Goal: Task Accomplishment & Management: Use online tool/utility

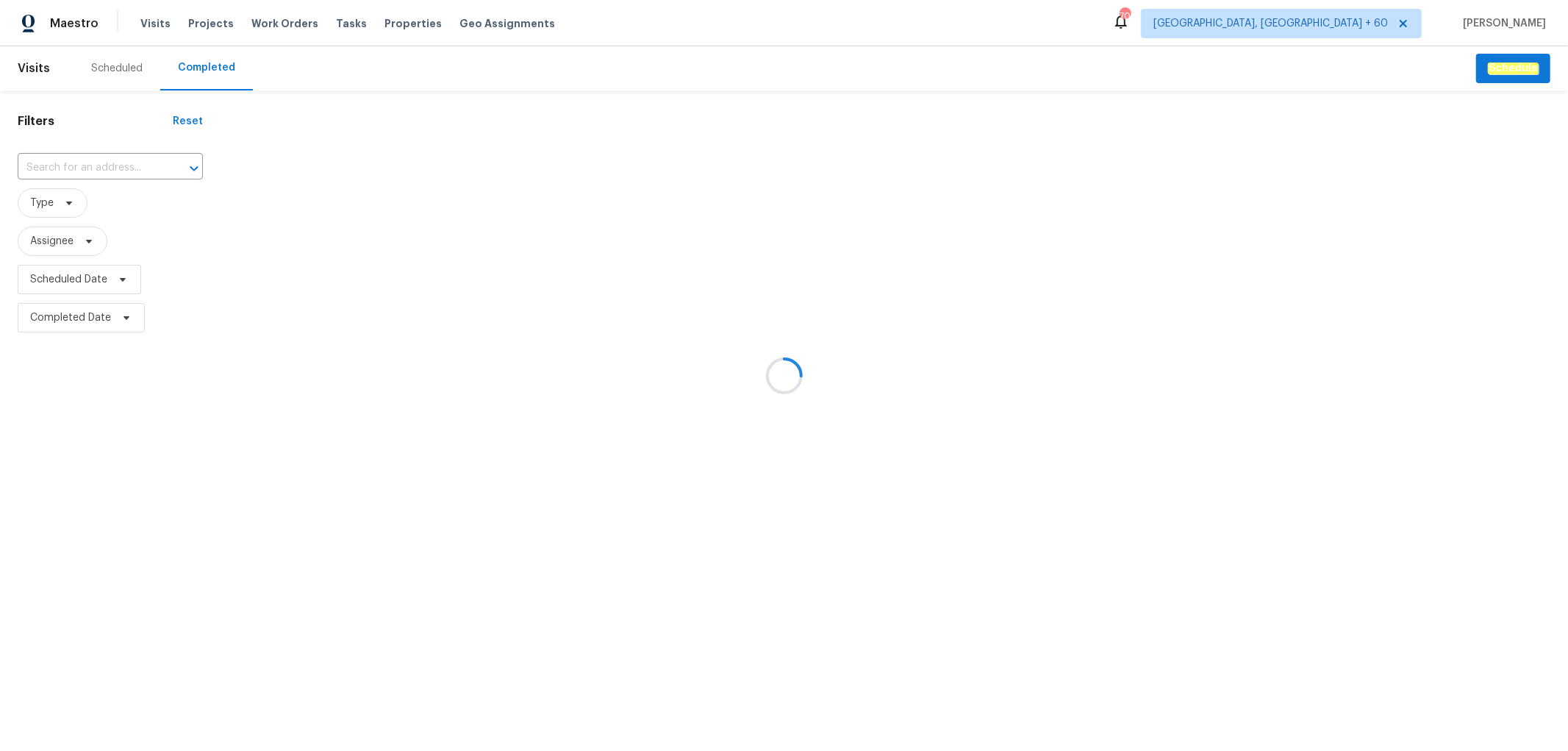
click at [106, 155] on div at bounding box center [784, 376] width 1568 height 751
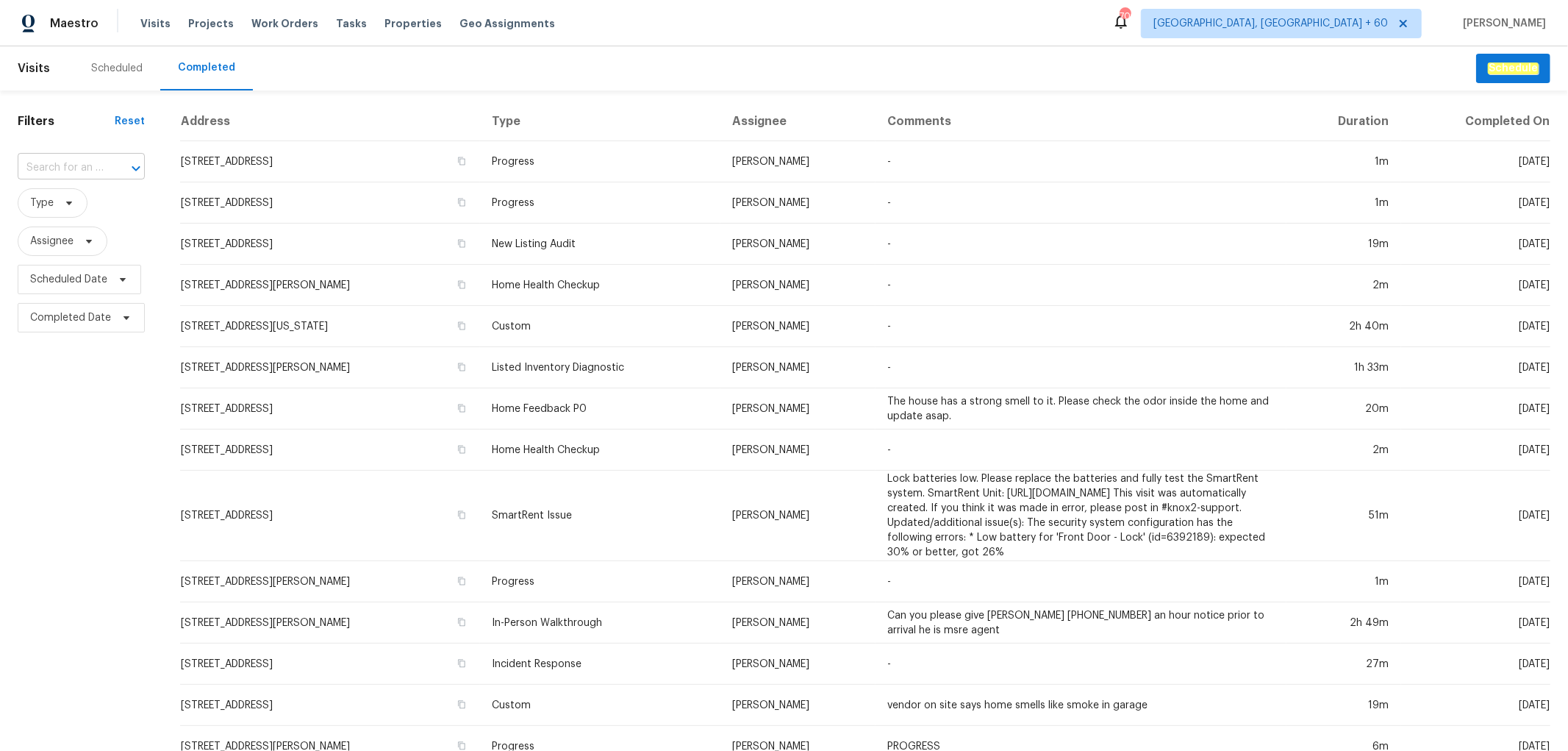
click at [76, 165] on input "text" at bounding box center [60, 168] width 86 height 23
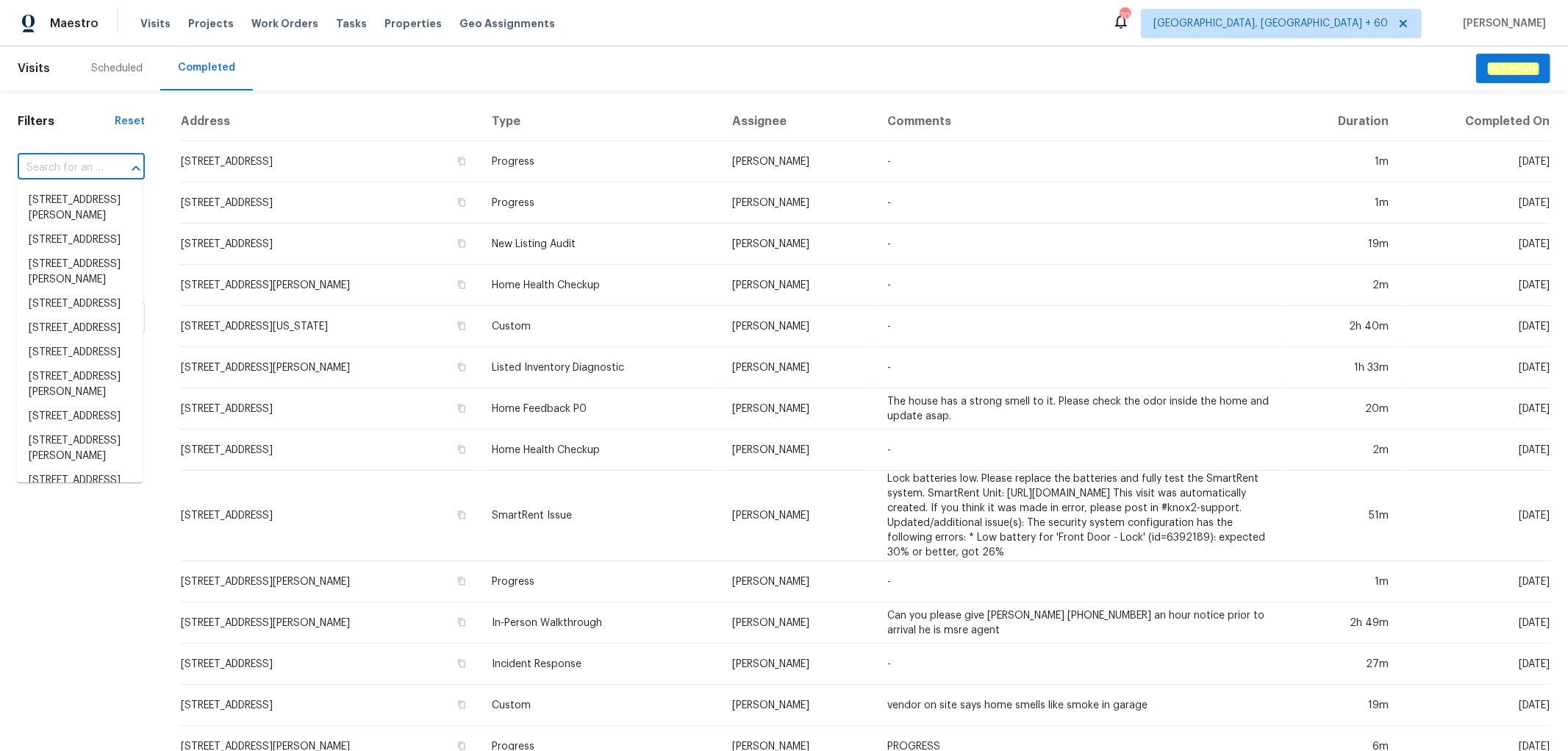
paste input "[STREET_ADDRESS][PERSON_NAME]"
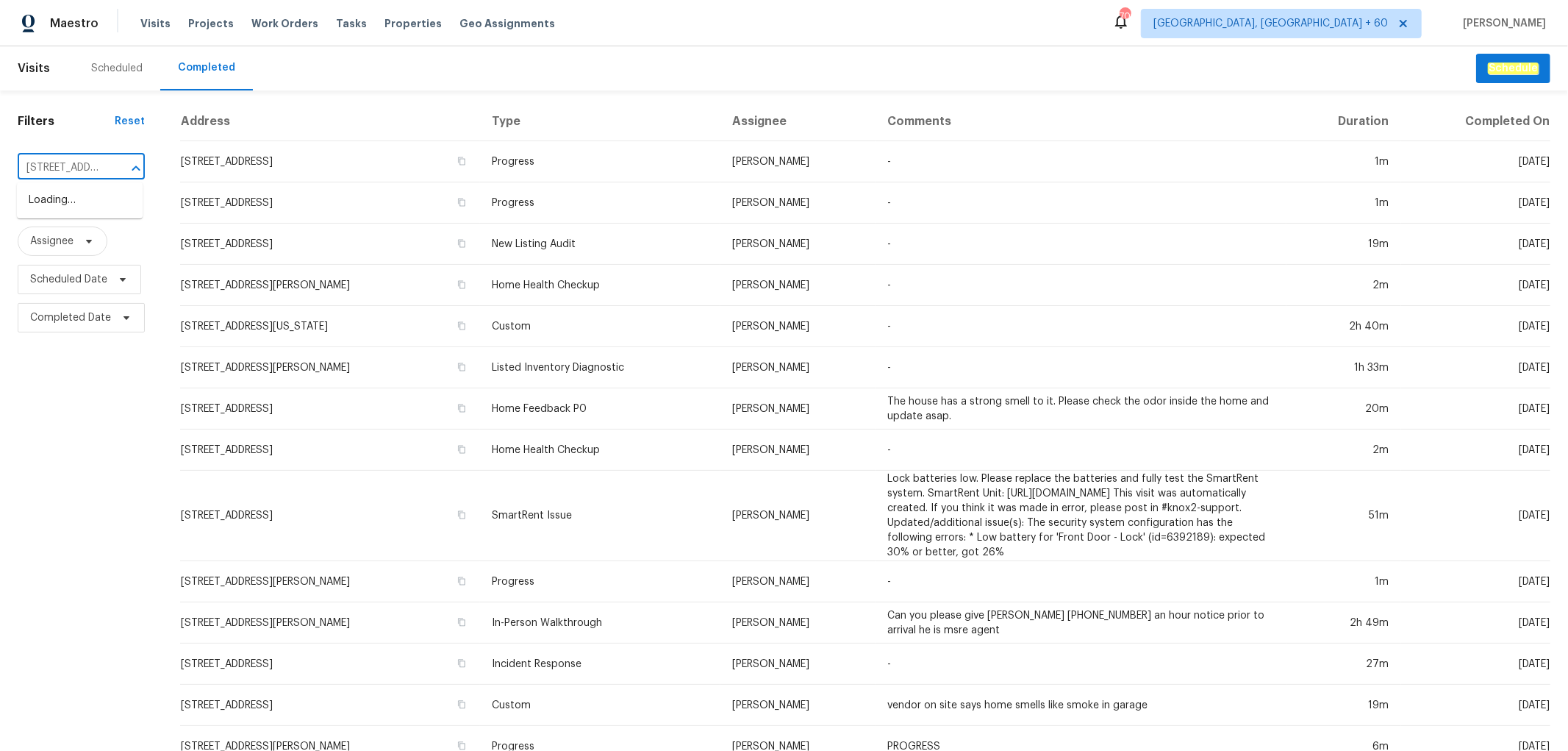
scroll to position [0, 102]
type input "[STREET_ADDRESS][PERSON_NAME]"
click at [79, 222] on li "[STREET_ADDRESS][PERSON_NAME]" at bounding box center [79, 208] width 126 height 40
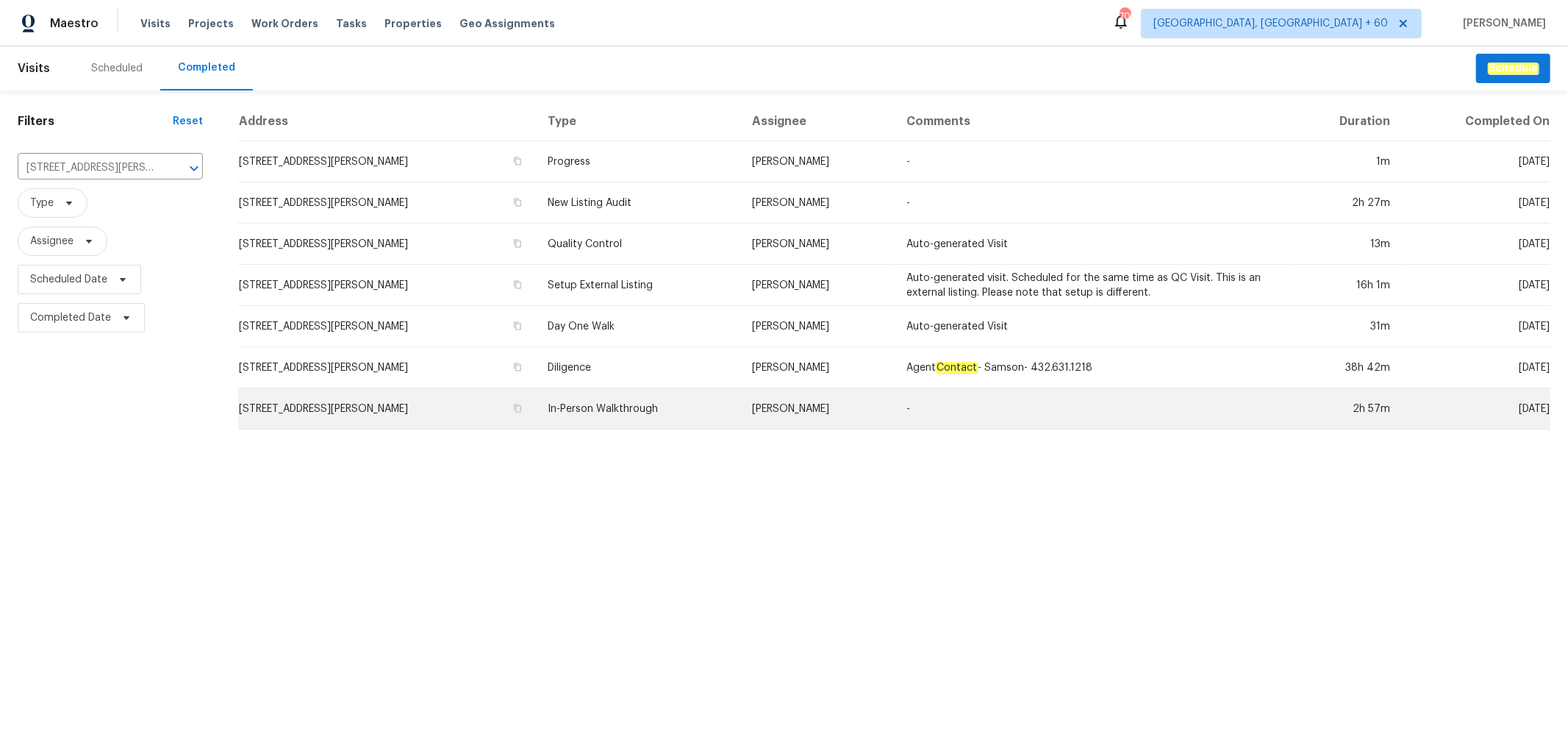
click at [642, 412] on td "In-Person Walkthrough" at bounding box center [638, 409] width 204 height 41
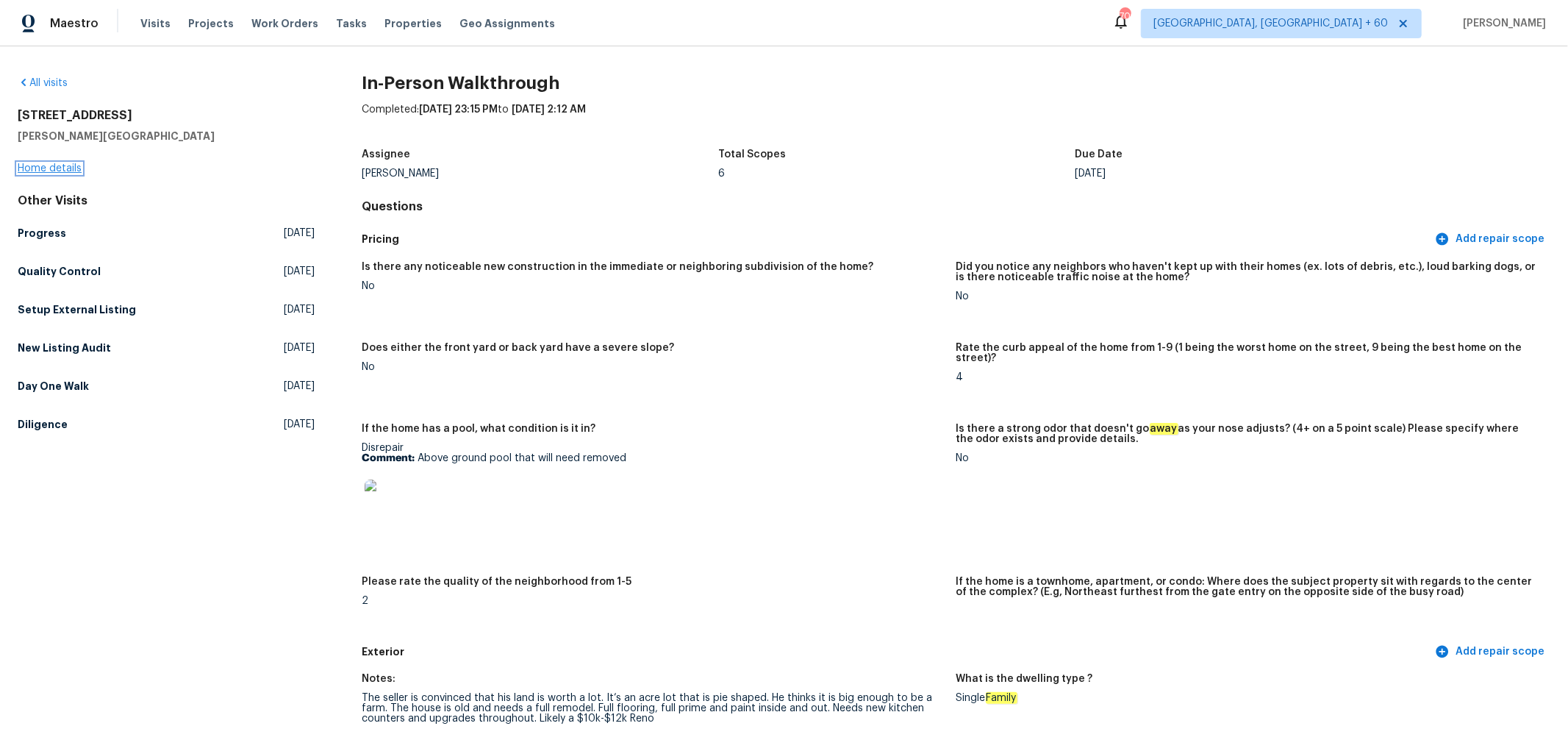
click at [51, 169] on link "Home details" at bounding box center [49, 169] width 64 height 11
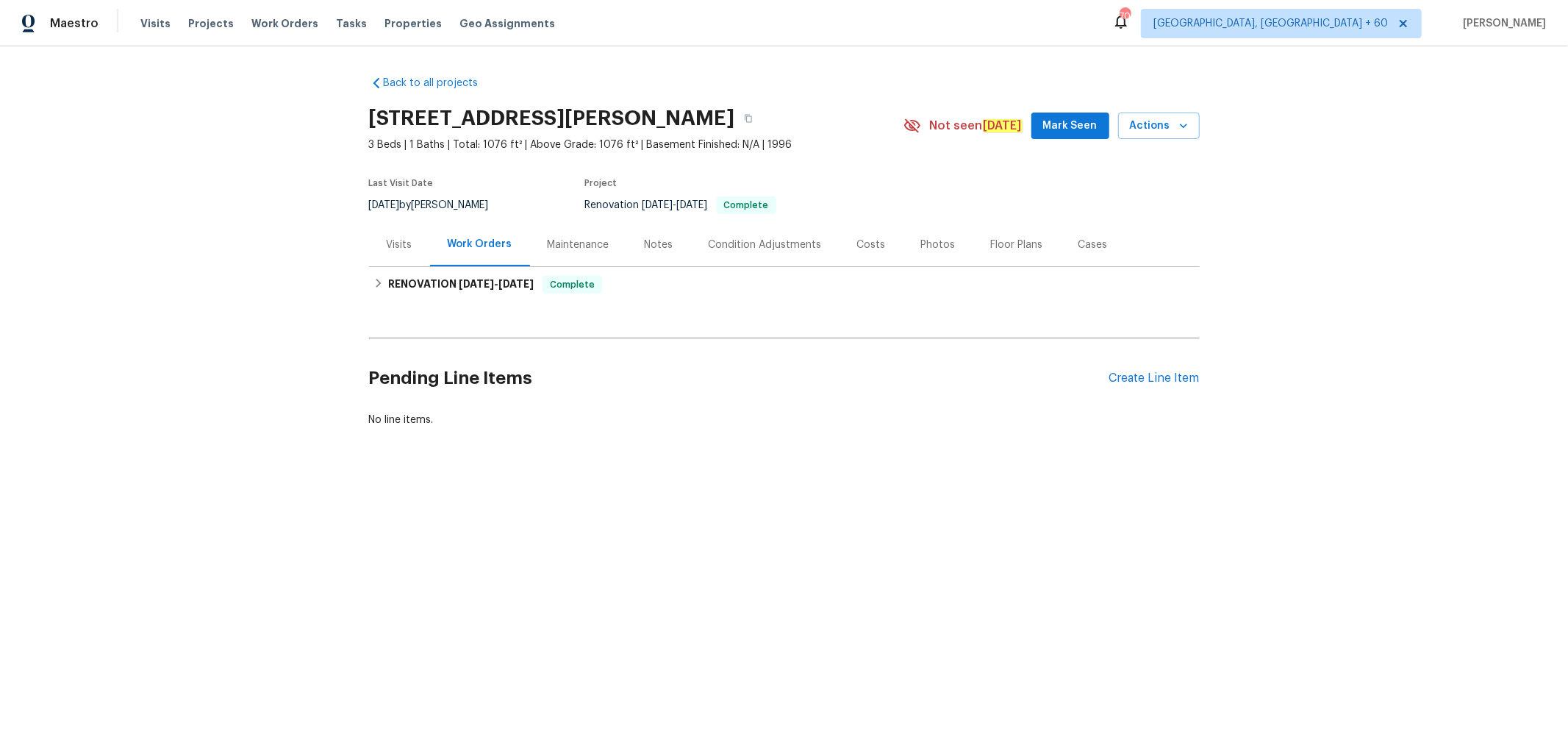
click at [923, 245] on div "Photos" at bounding box center [939, 245] width 35 height 15
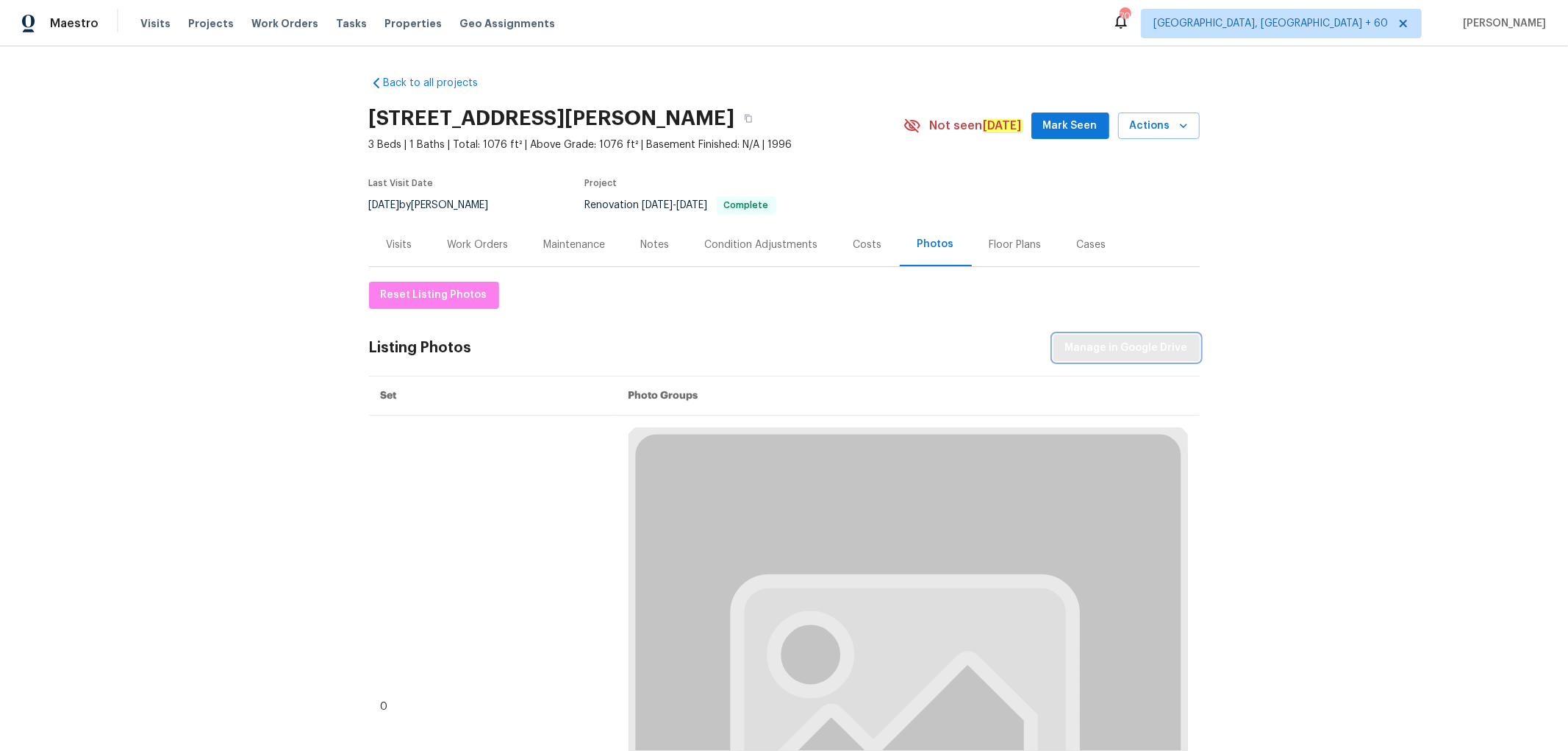
click at [1110, 348] on span "Manage in Google Drive" at bounding box center [1126, 348] width 123 height 18
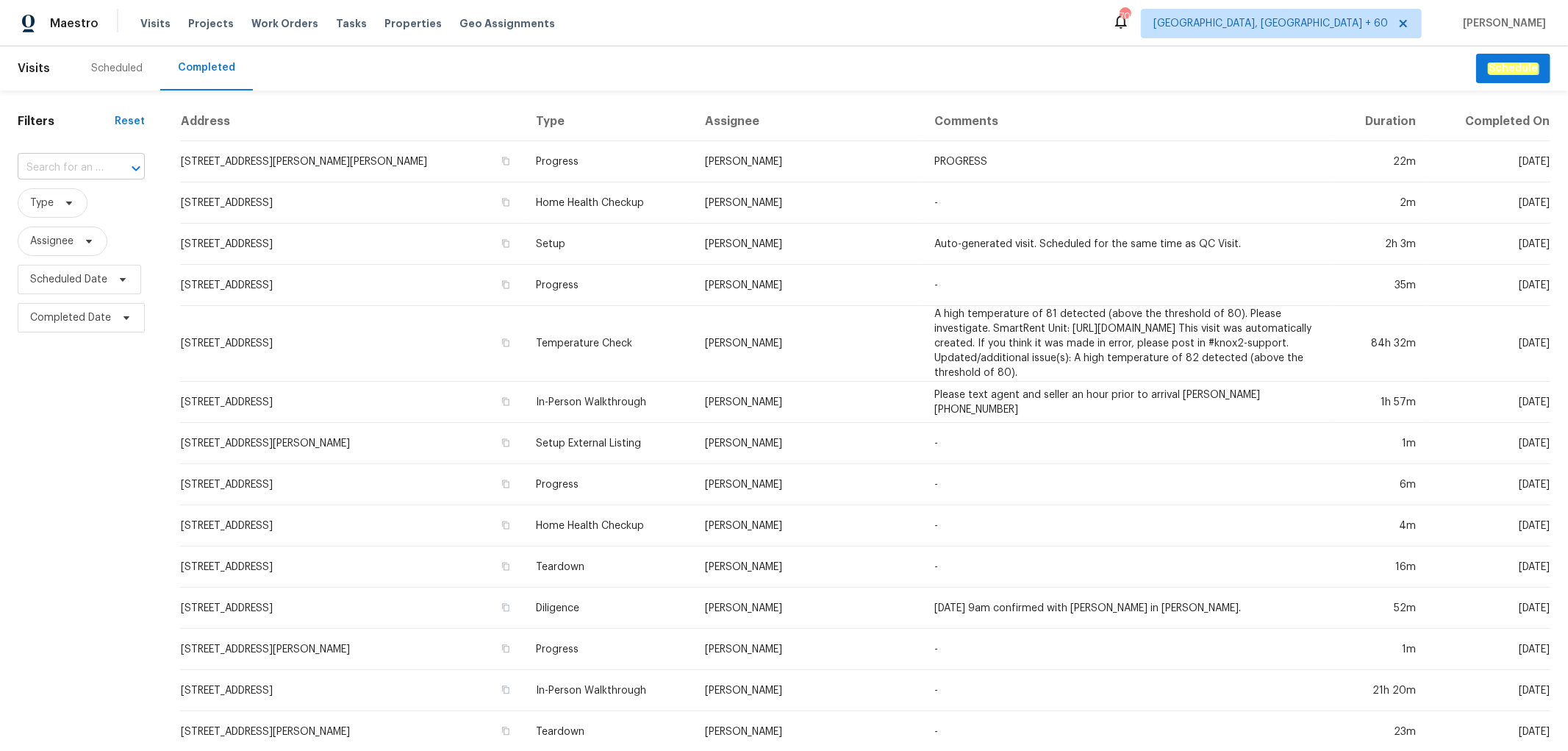
click at [71, 171] on input "text" at bounding box center [60, 168] width 86 height 23
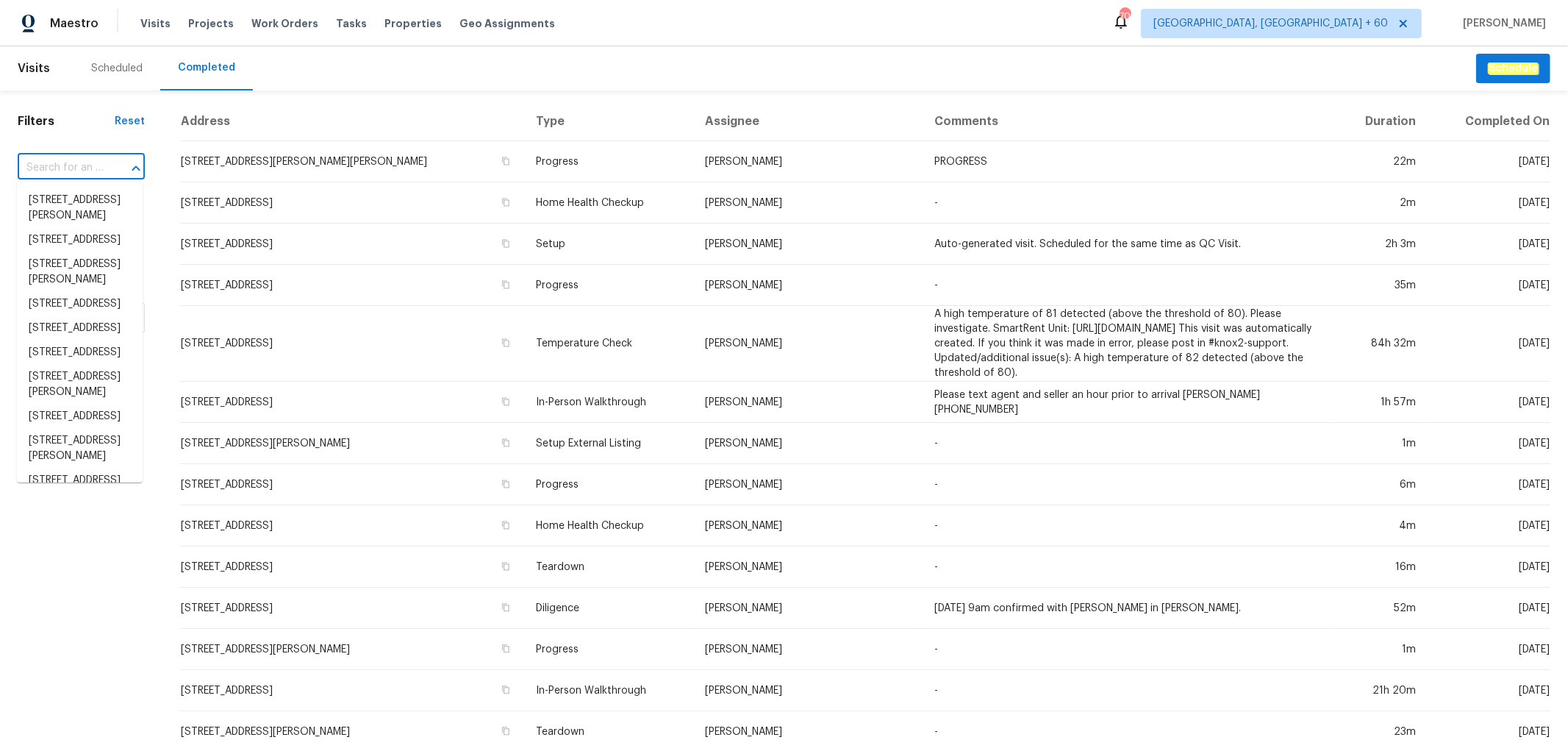
paste input "[STREET_ADDRESS]"
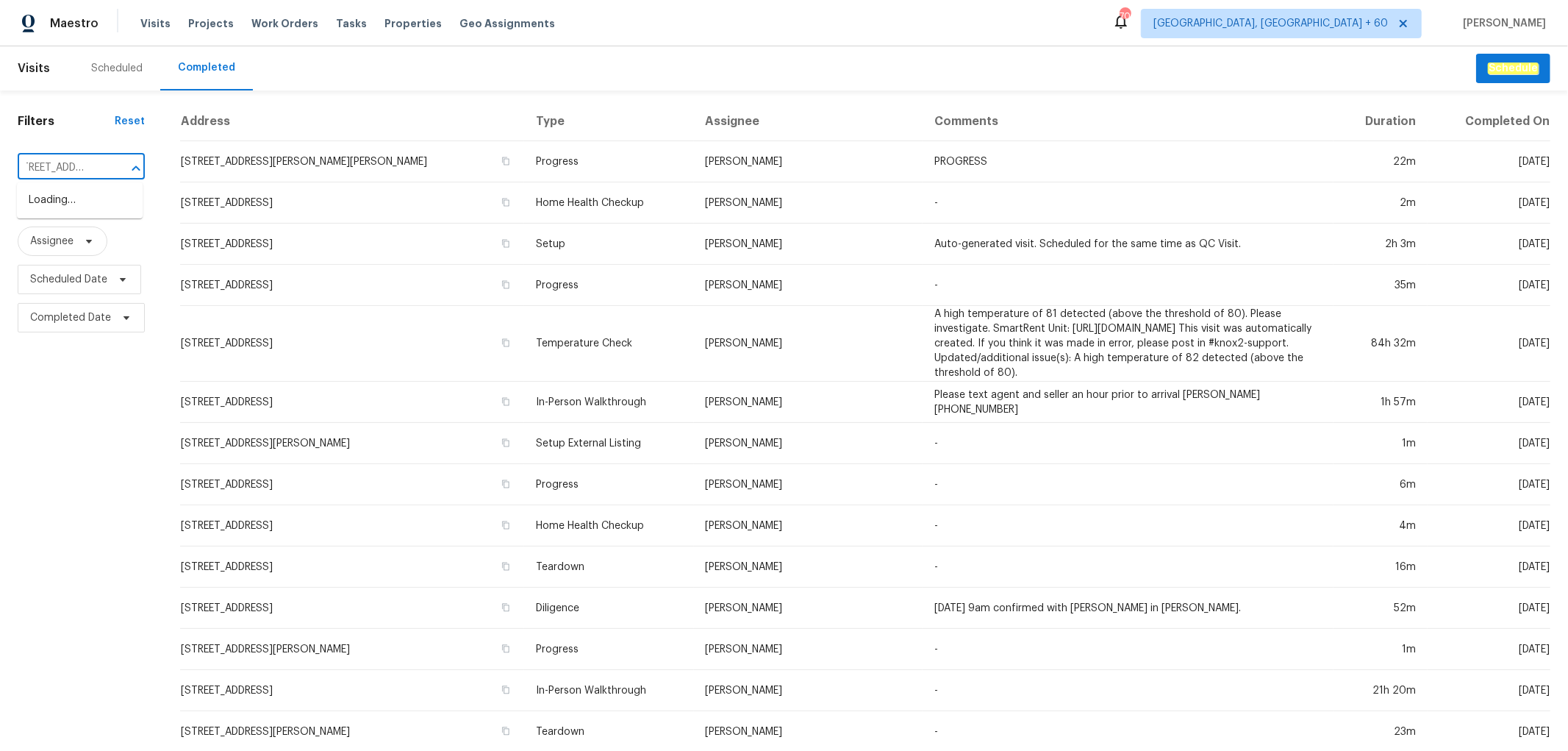
type input "302 Embassy Dr, Summerville, SC 29483"
click at [75, 213] on li "302 Embassy Dr, Summerville, SC 29483" at bounding box center [79, 201] width 126 height 24
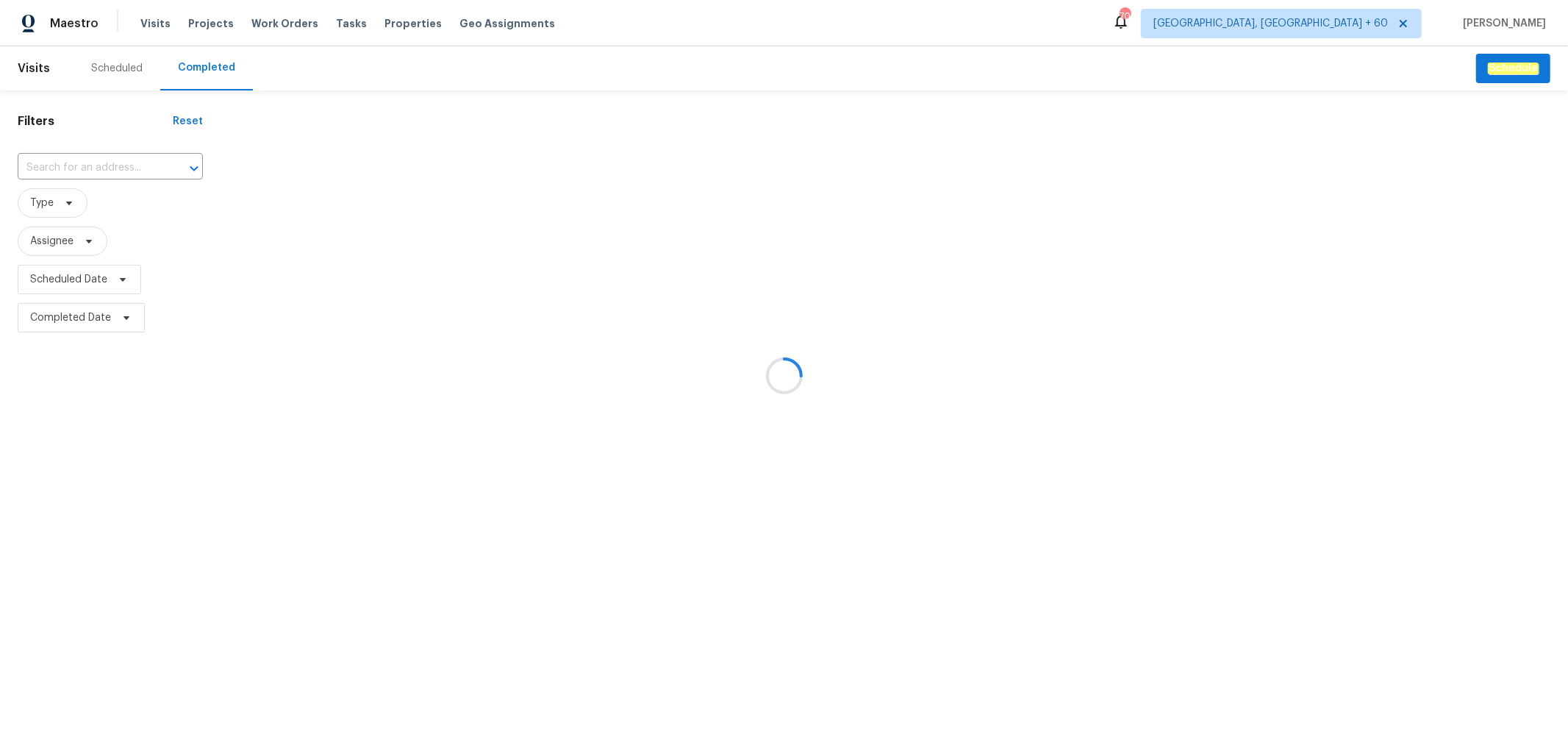
type input "302 Embassy Dr, Summerville, SC 29483"
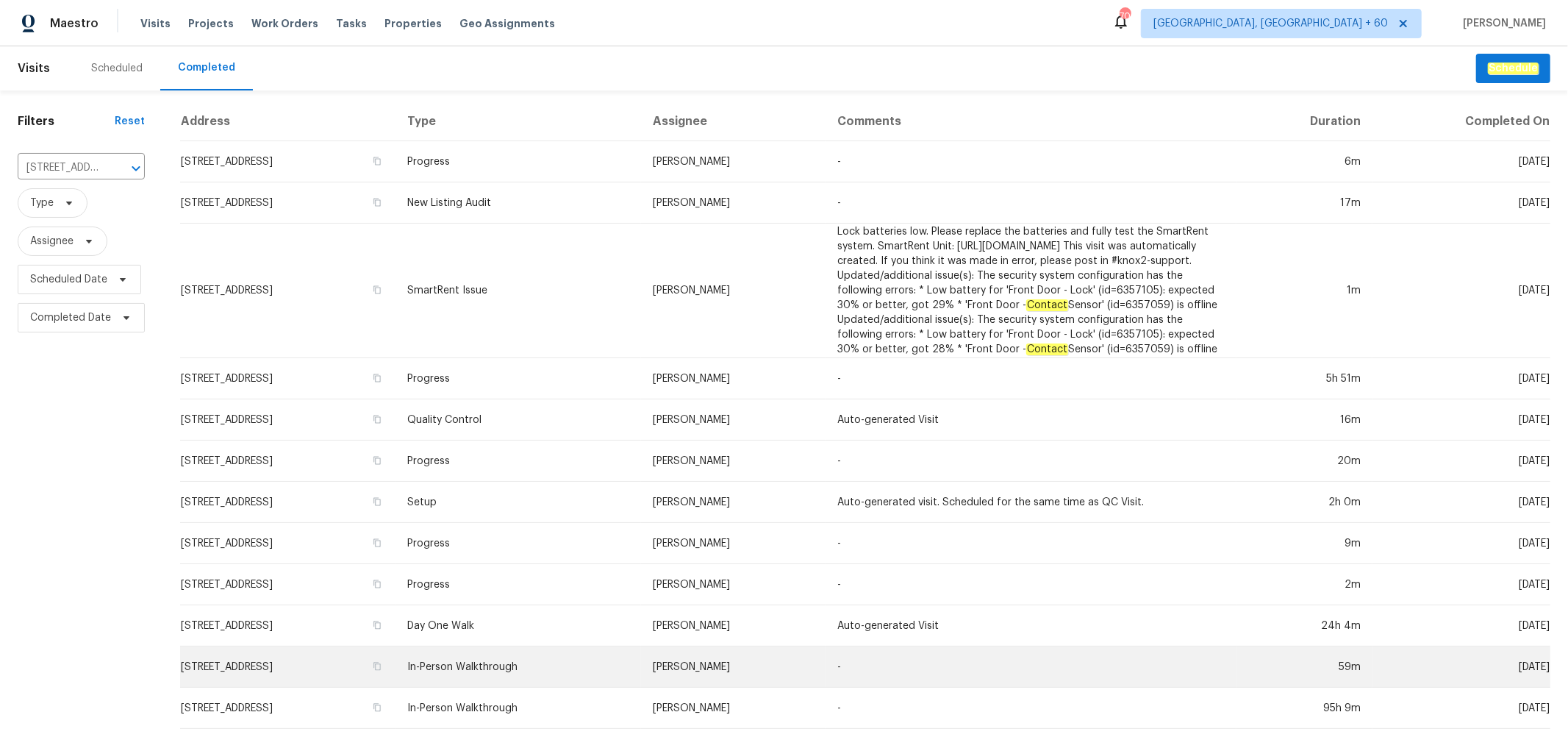
scroll to position [16, 0]
click at [803, 658] on td "Raymond Roberts" at bounding box center [733, 667] width 185 height 41
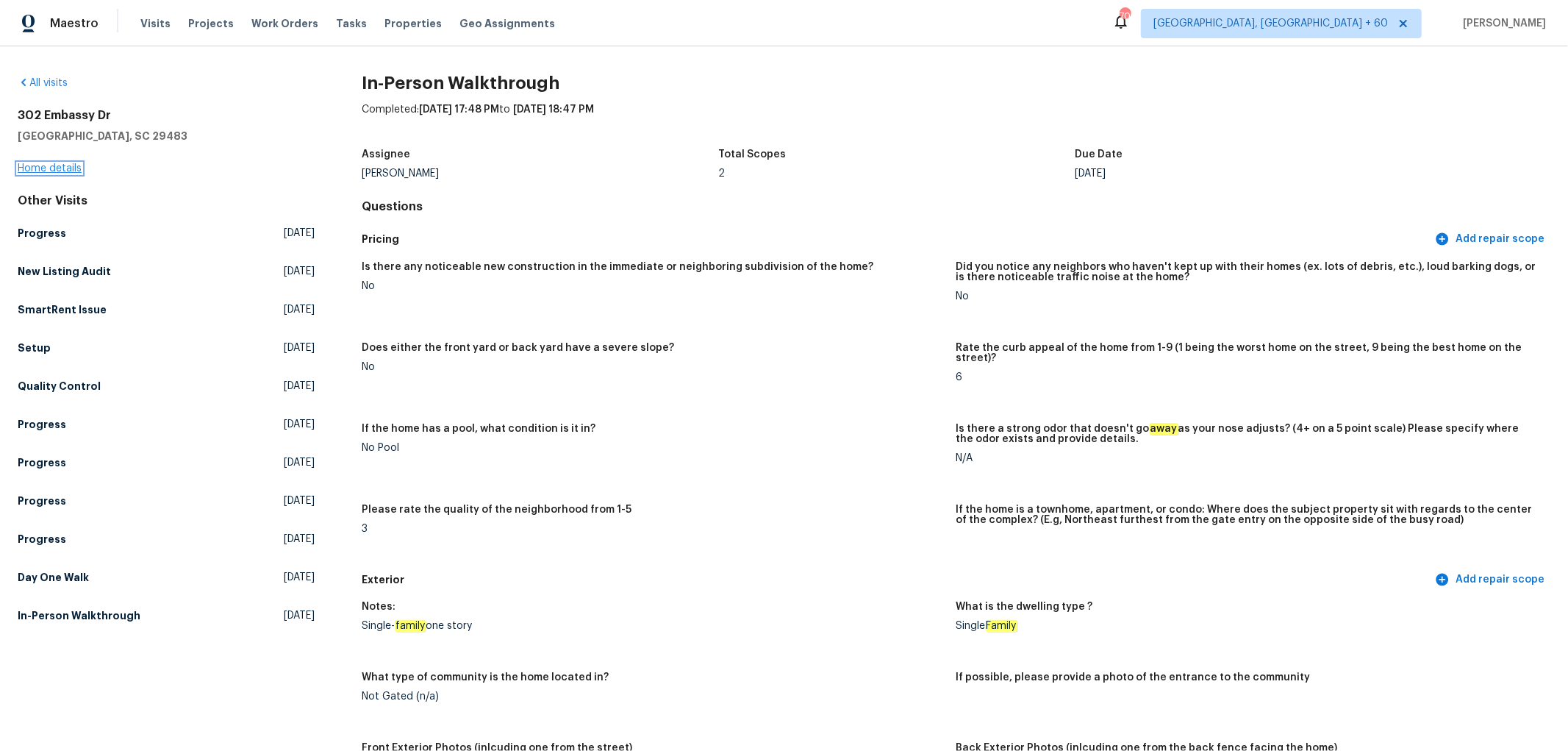
click at [38, 169] on link "Home details" at bounding box center [49, 169] width 64 height 11
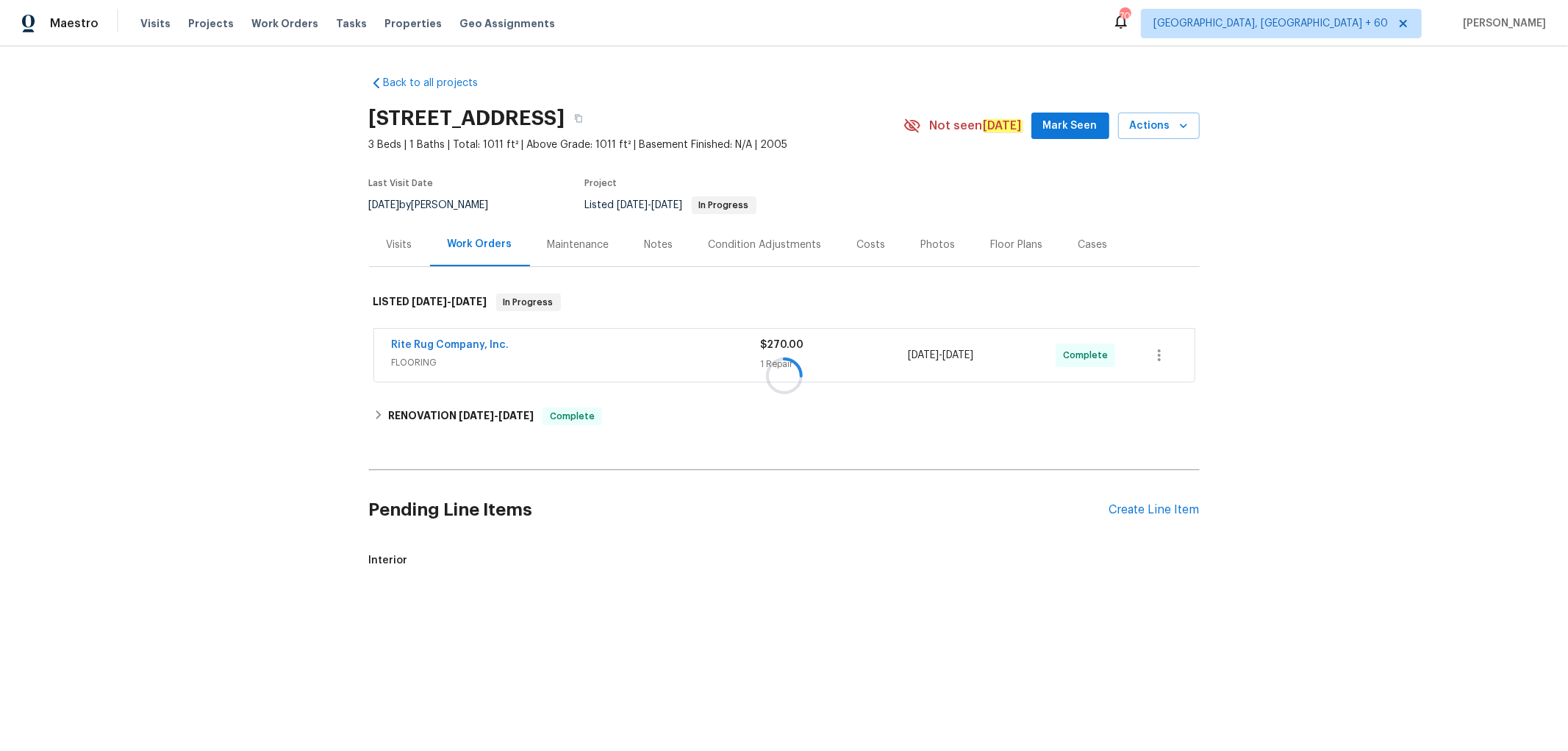
click at [928, 243] on div "Photos" at bounding box center [939, 245] width 35 height 15
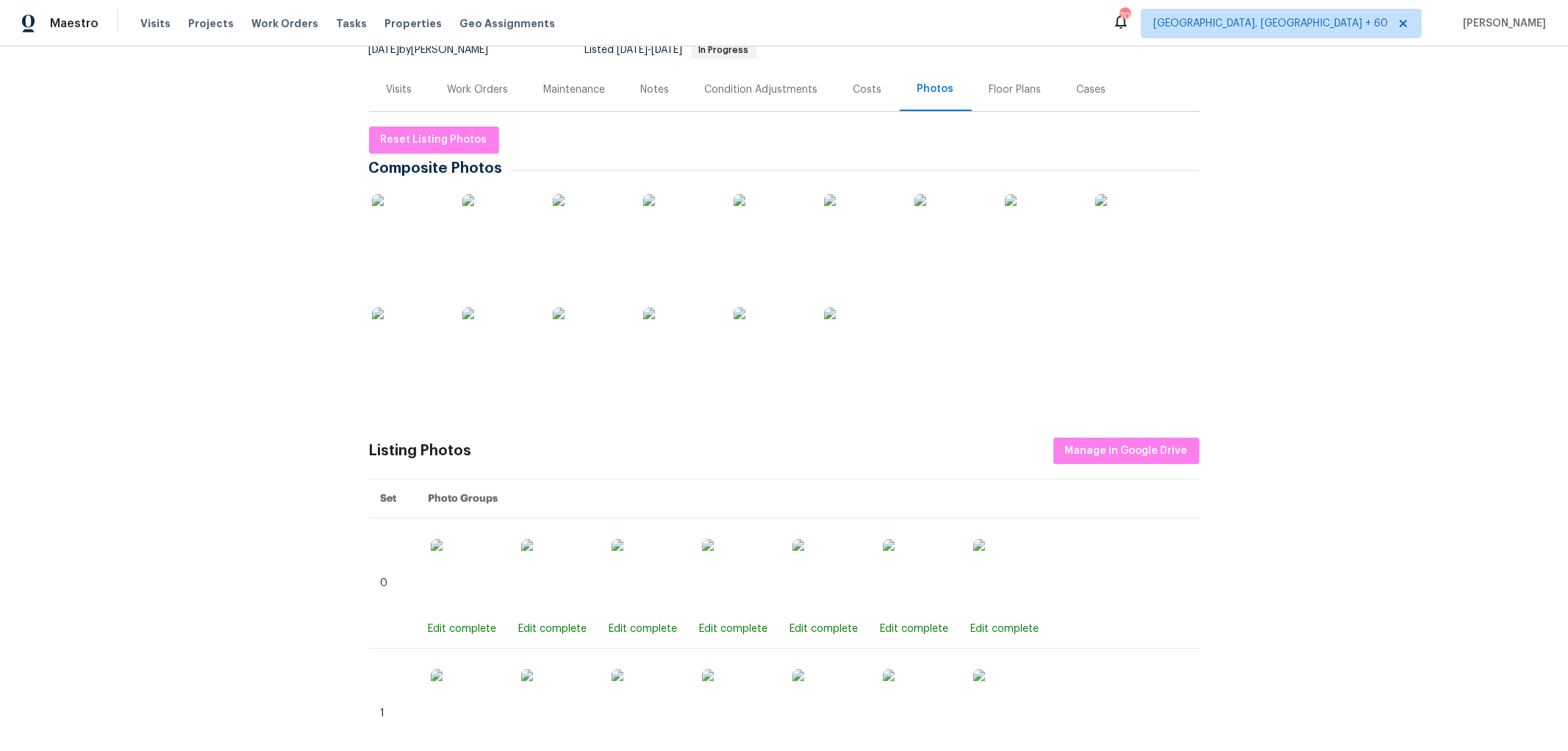
scroll to position [326, 0]
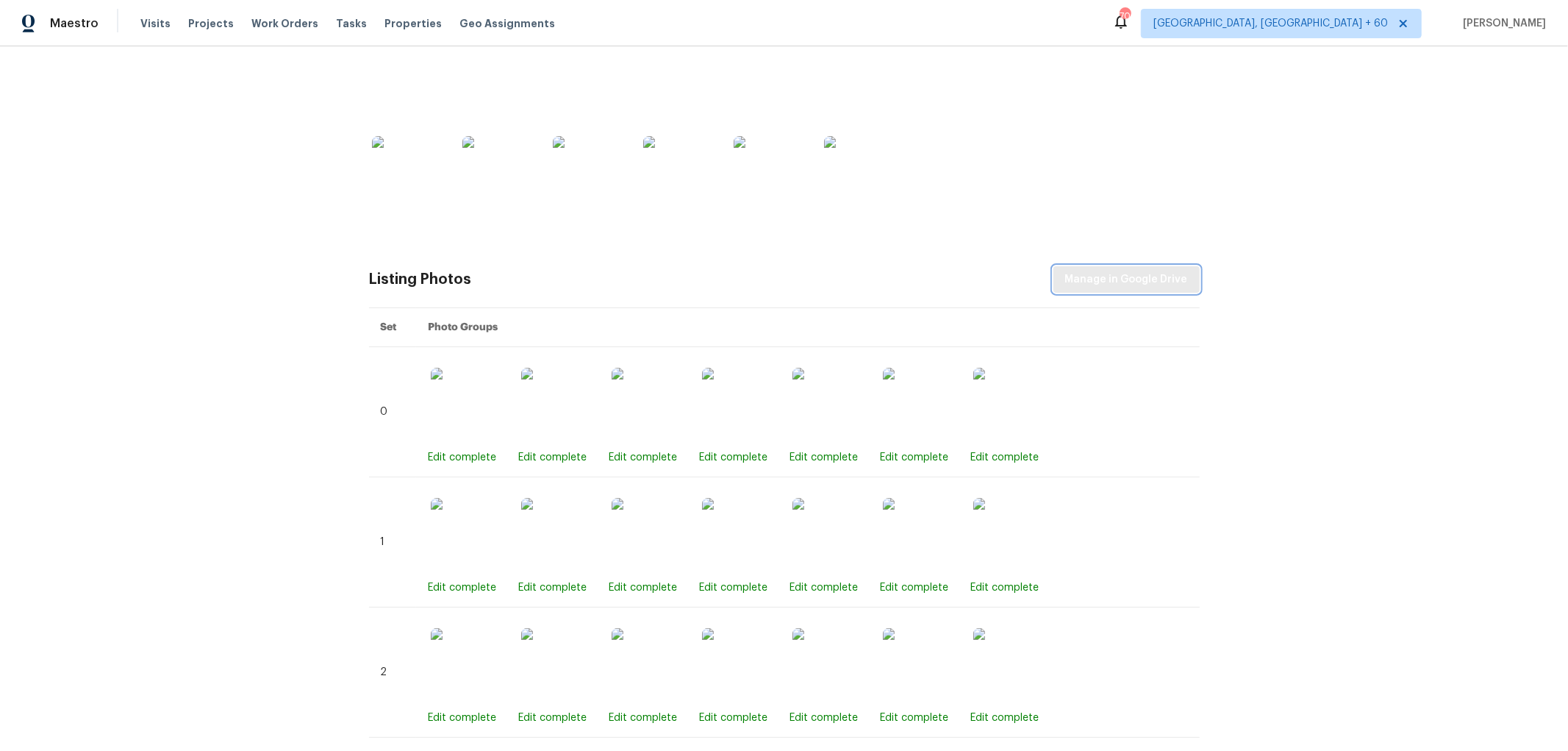
click at [1119, 282] on span "Manage in Google Drive" at bounding box center [1126, 280] width 123 height 18
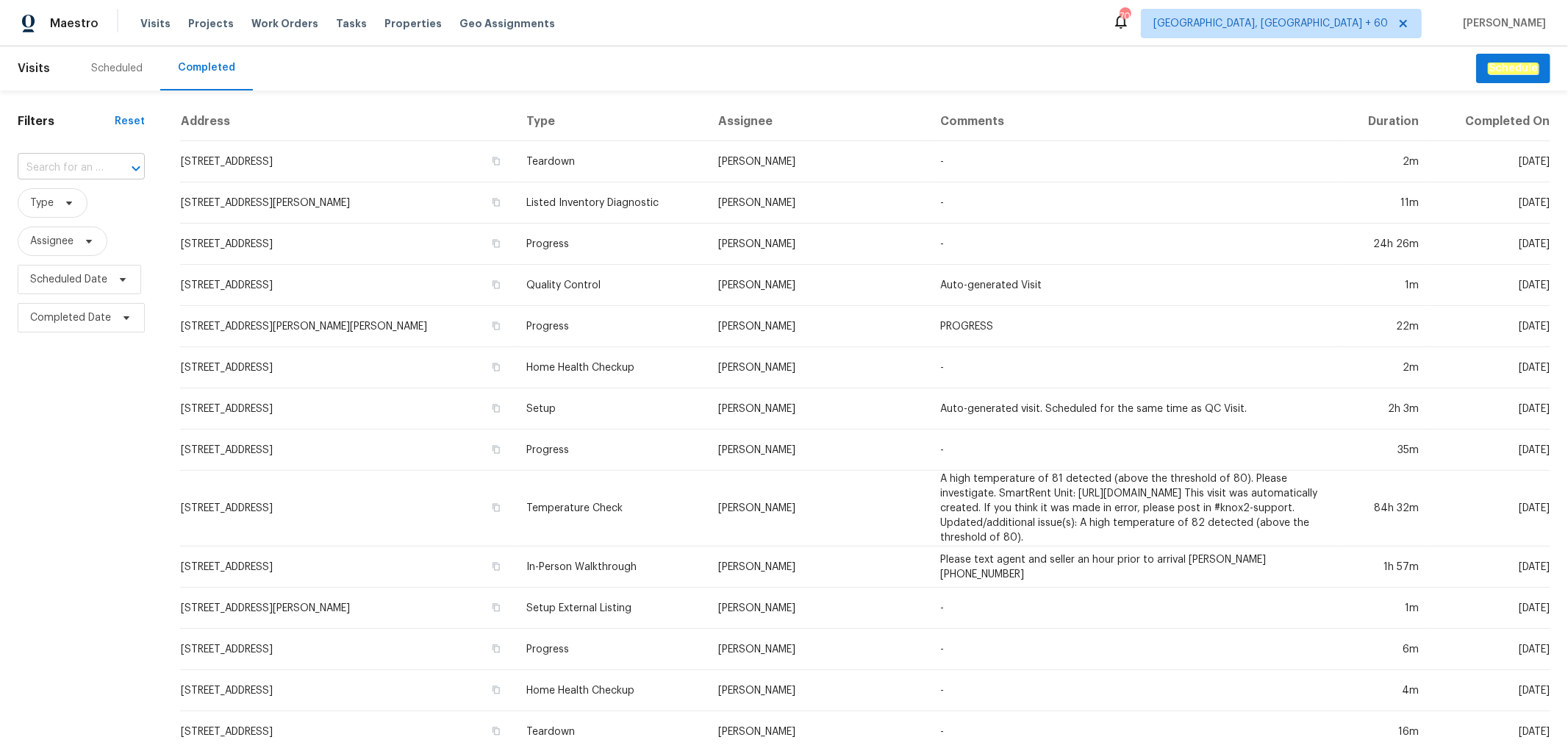
click at [91, 166] on input "text" at bounding box center [60, 168] width 86 height 23
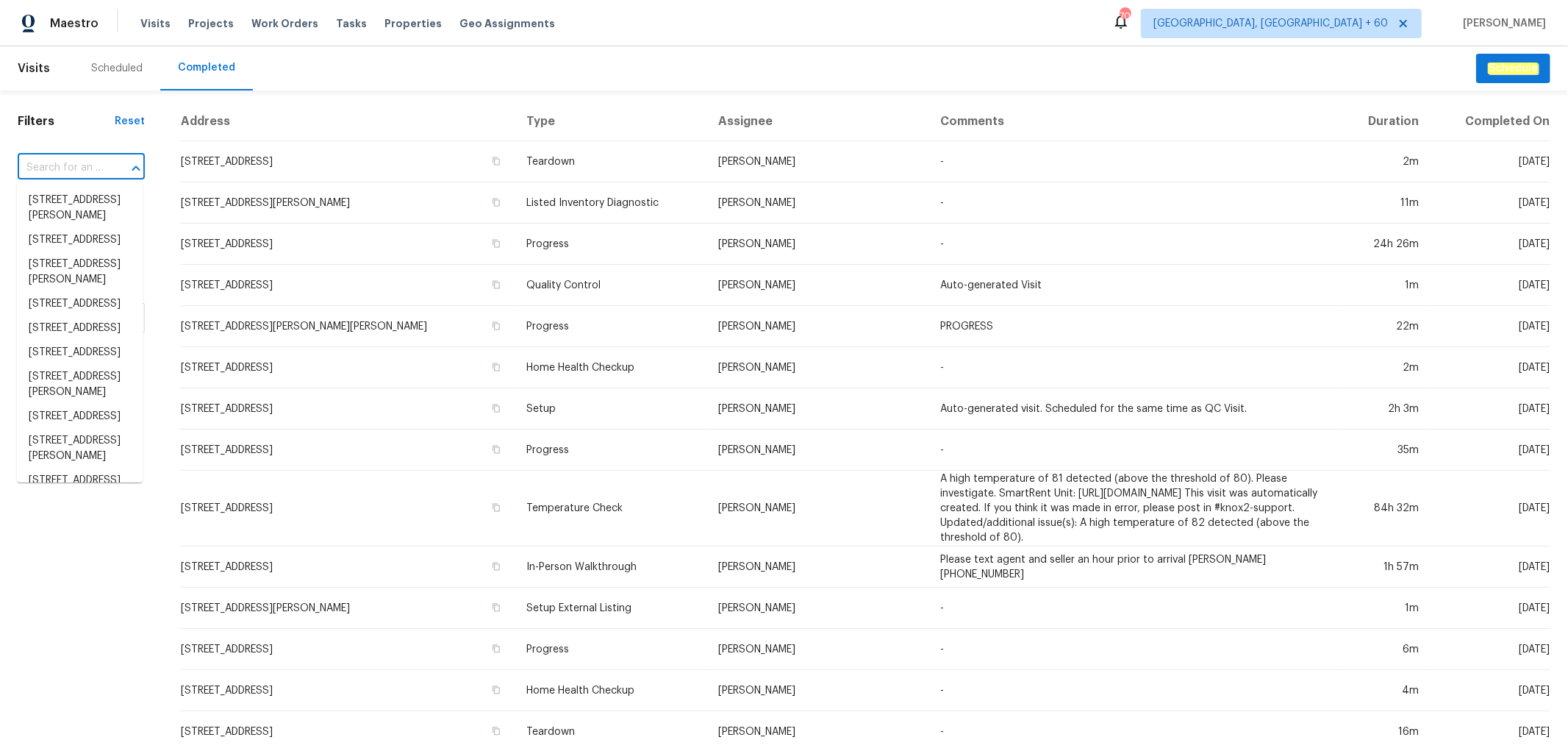
paste input "[STREET_ADDRESS]"
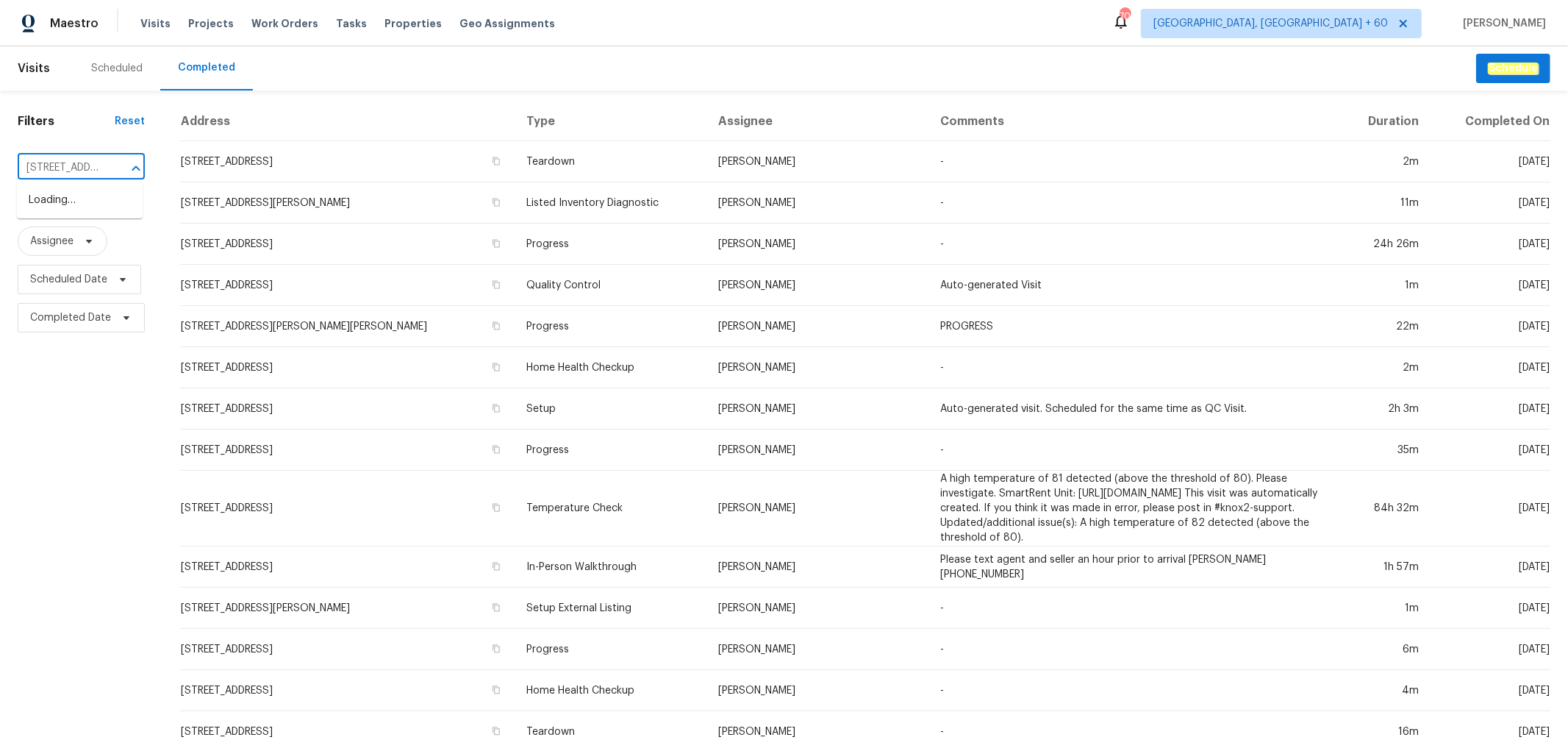
scroll to position [0, 100]
type input "[STREET_ADDRESS]"
click at [79, 210] on li "[STREET_ADDRESS]" at bounding box center [79, 201] width 126 height 24
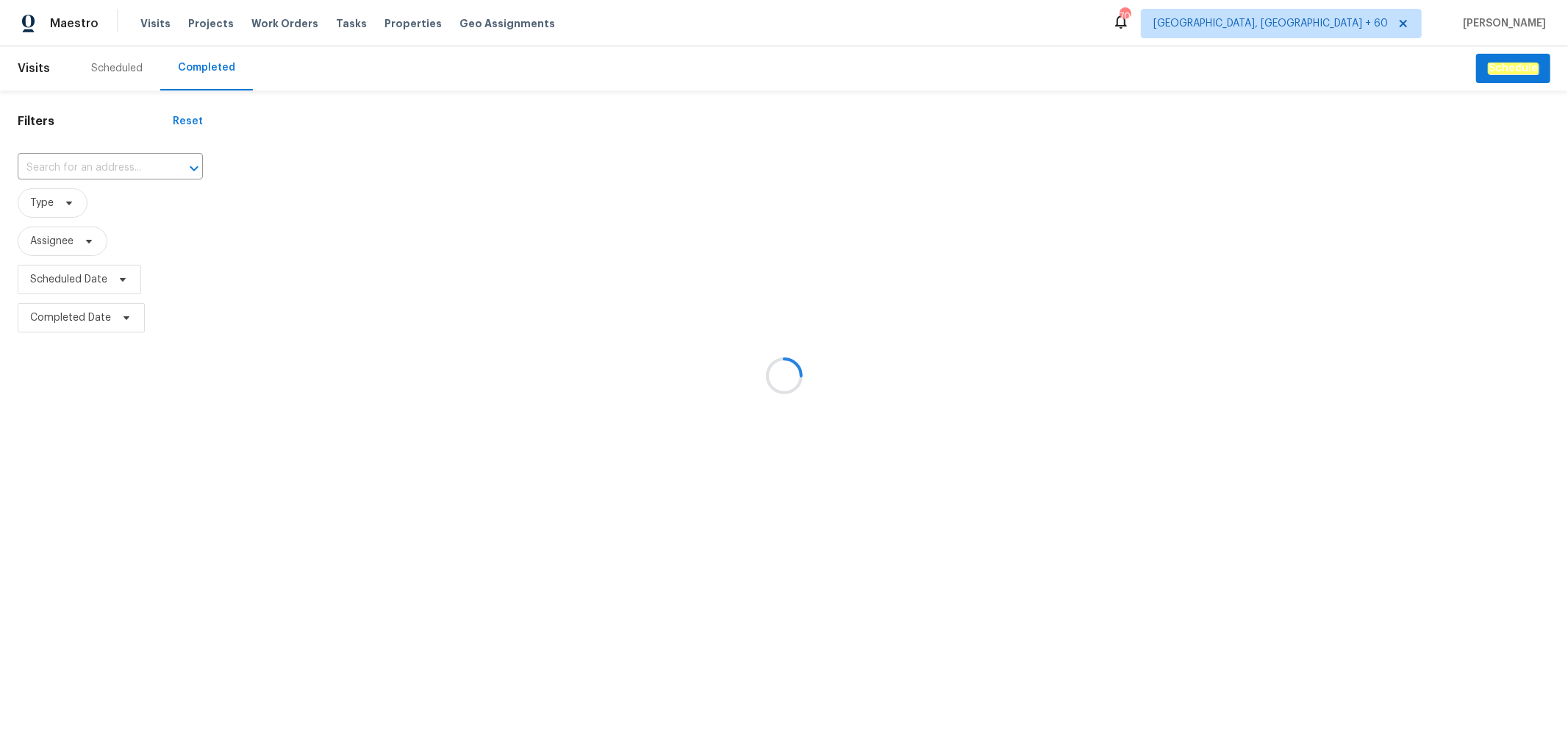
type input "[STREET_ADDRESS]"
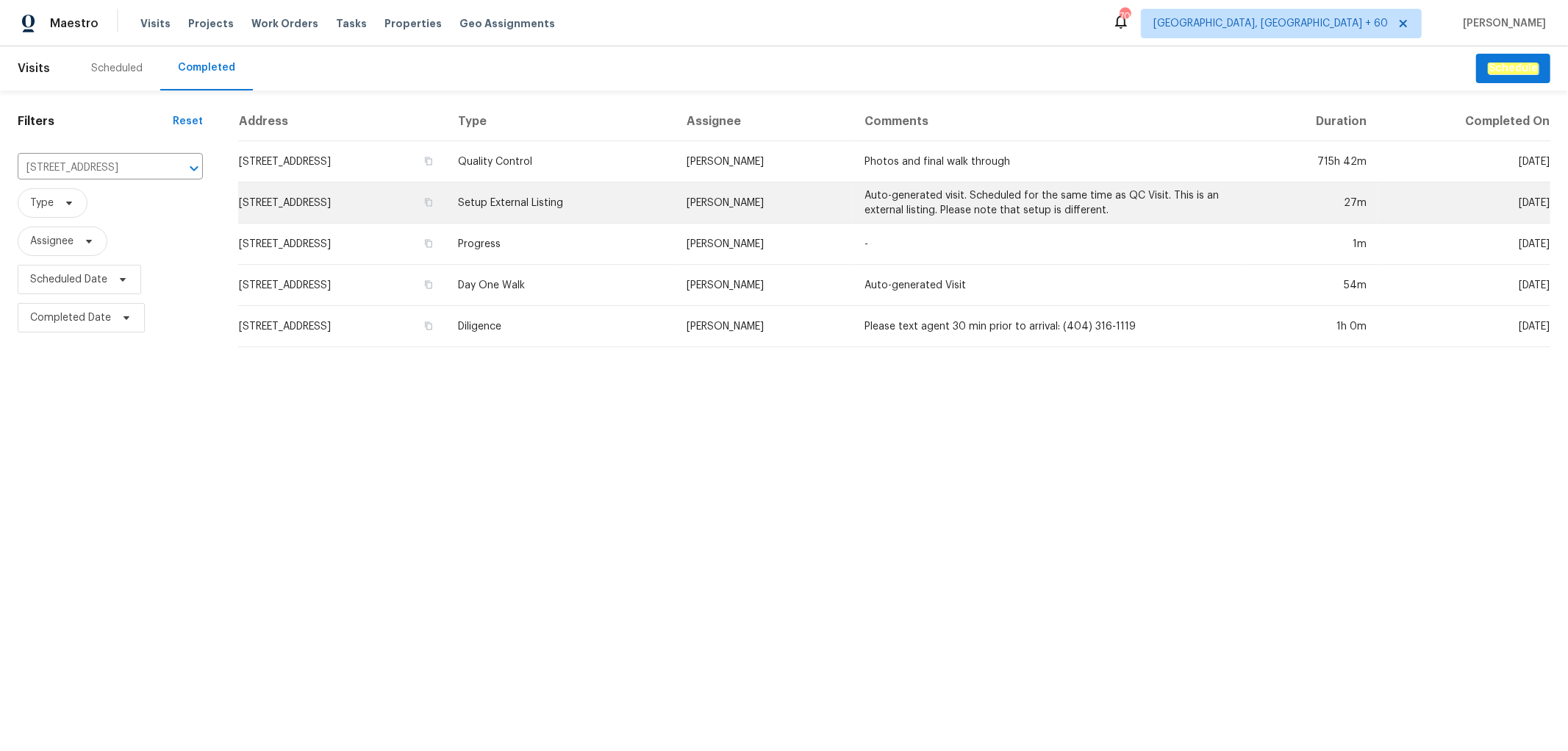
click at [608, 199] on td "Setup External Listing" at bounding box center [561, 203] width 228 height 41
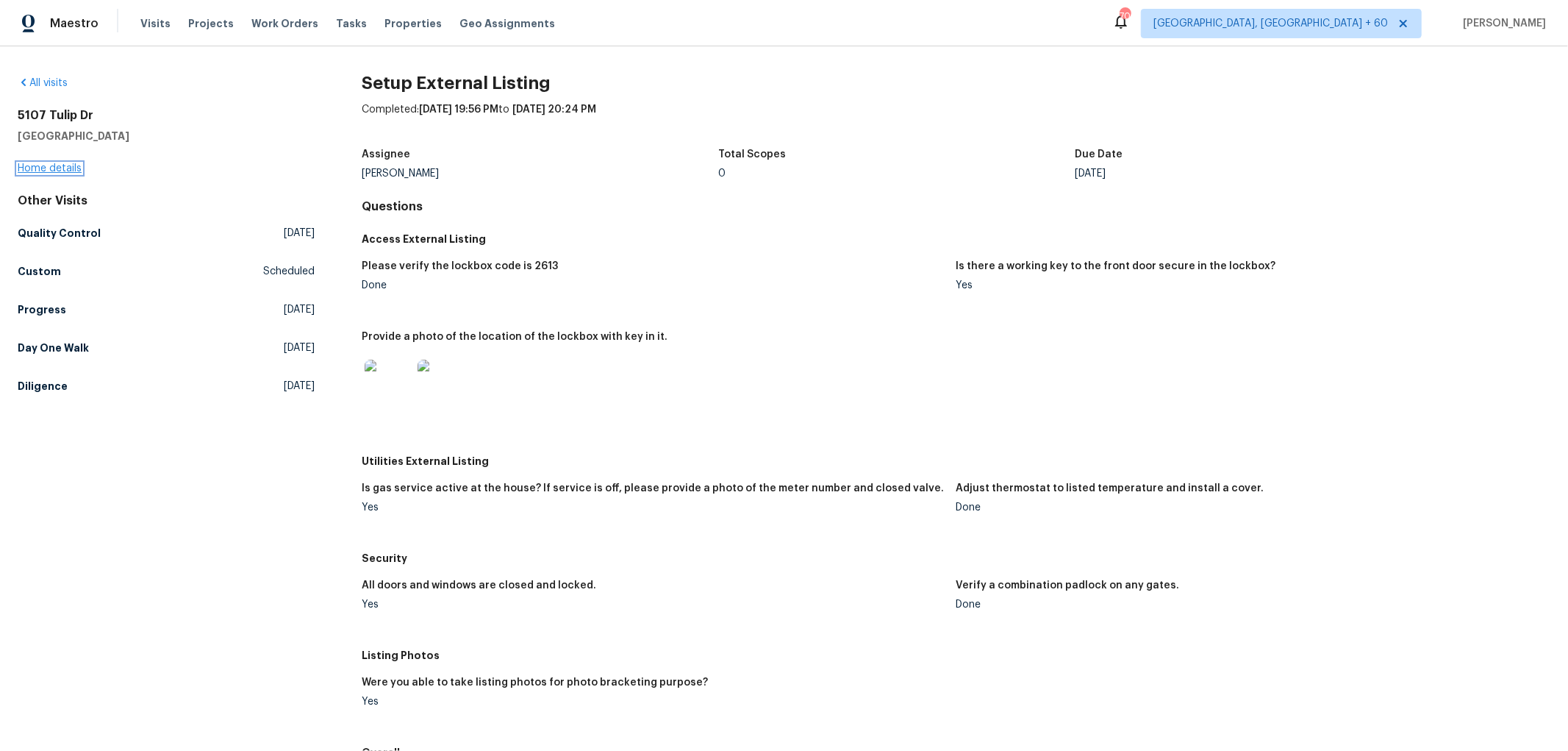
click at [68, 169] on link "Home details" at bounding box center [49, 169] width 64 height 11
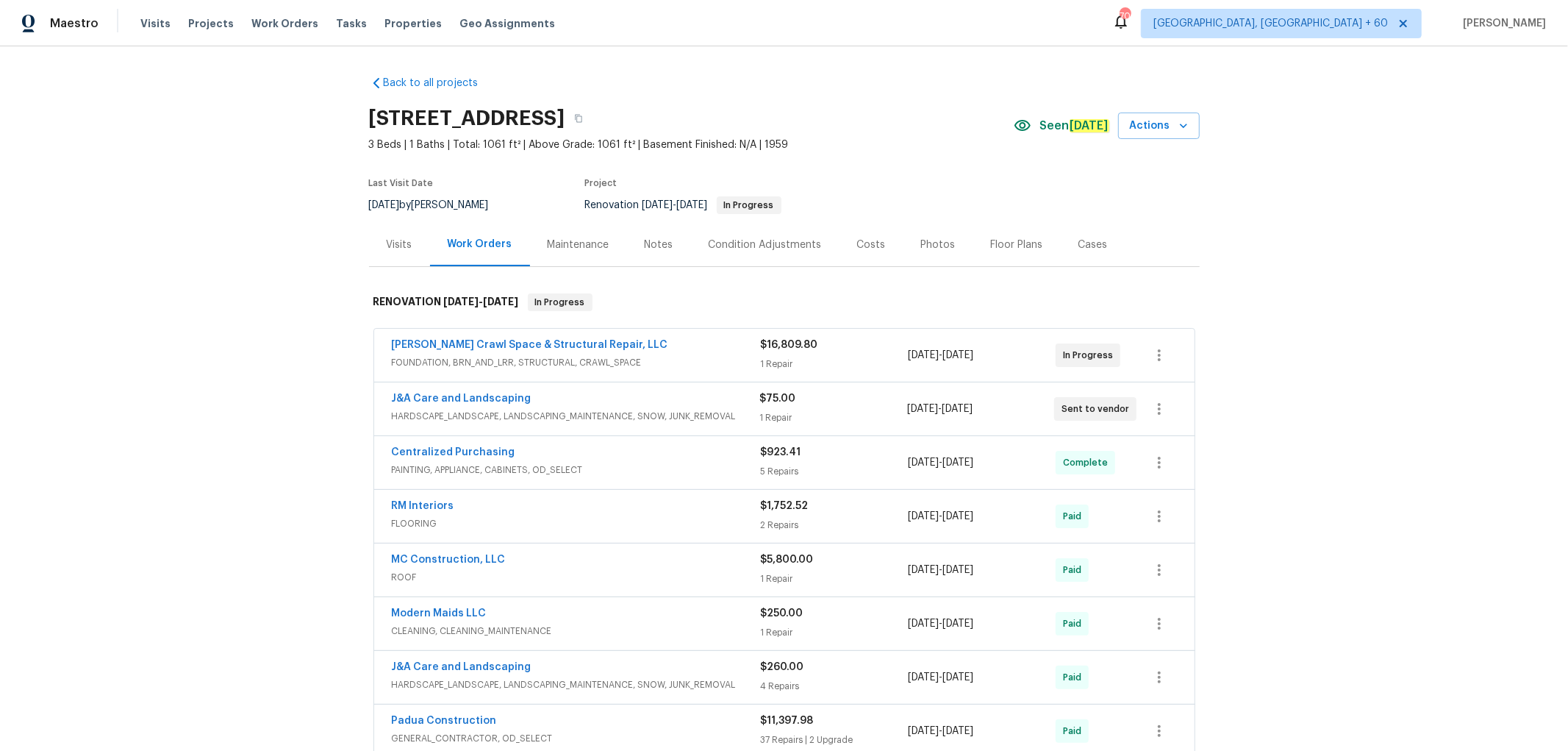
click at [921, 247] on div "Photos" at bounding box center [939, 245] width 35 height 15
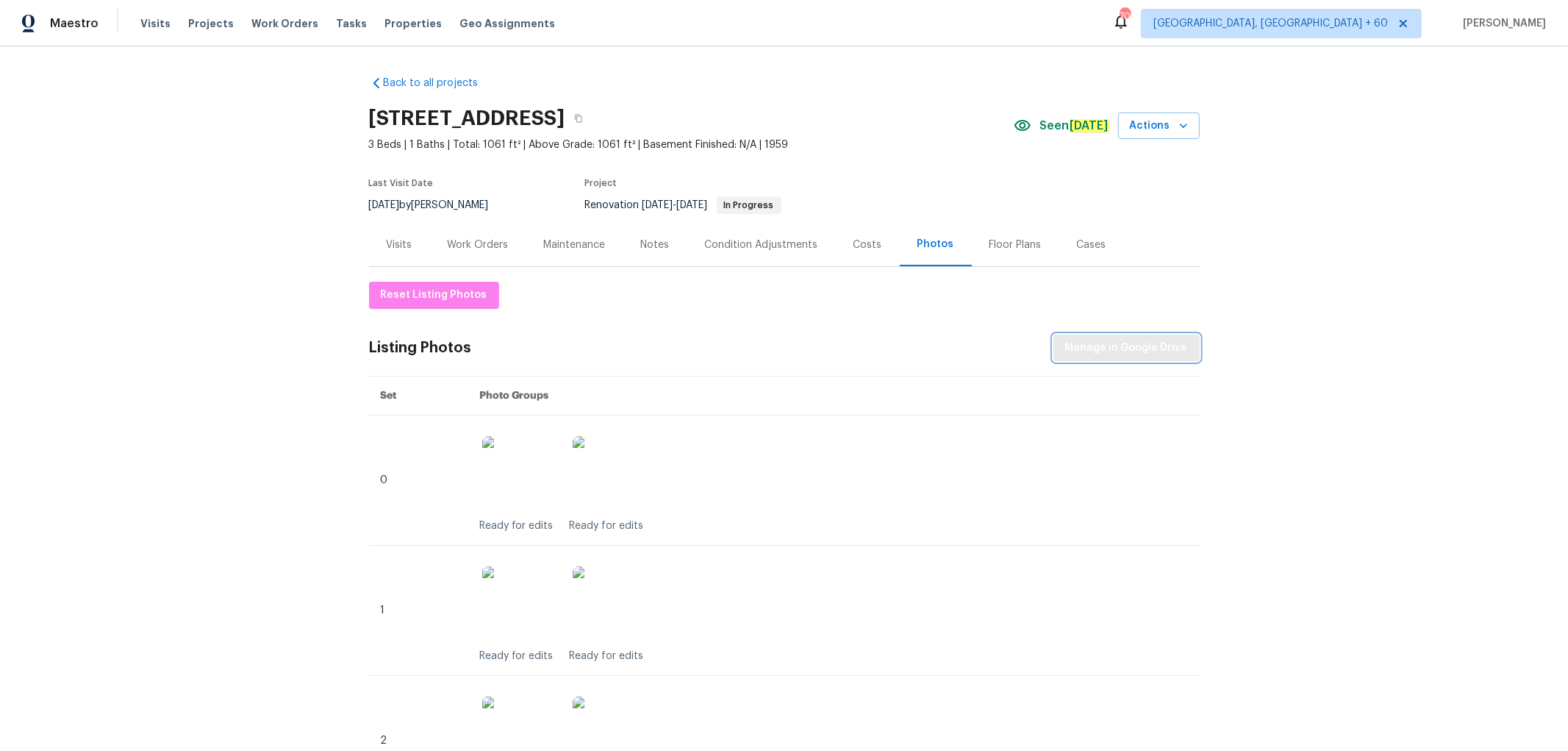
click at [1088, 351] on span "Manage in Google Drive" at bounding box center [1126, 348] width 123 height 18
